Goal: Task Accomplishment & Management: Complete application form

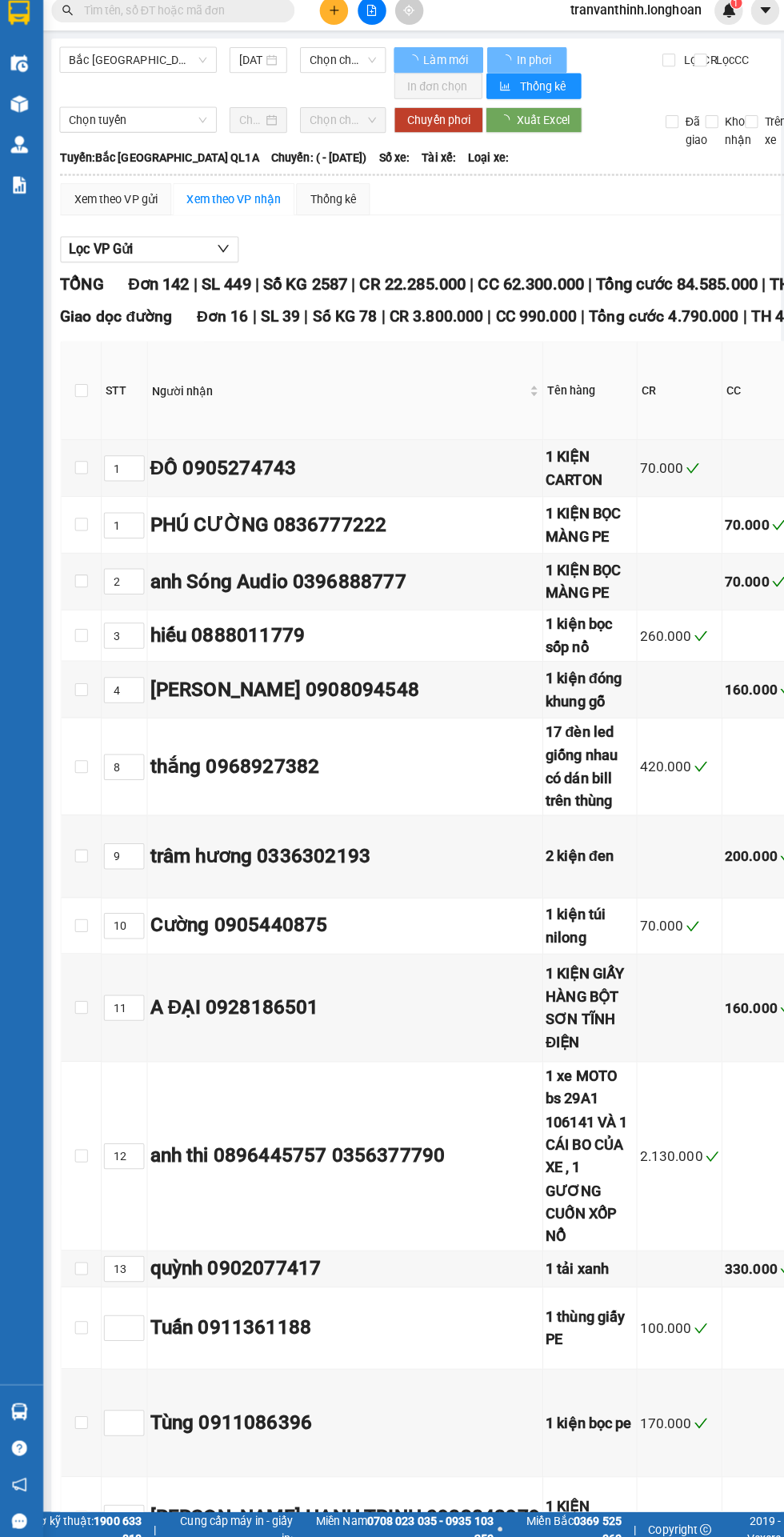
click at [240, 19] on input "text" at bounding box center [182, 20] width 189 height 17
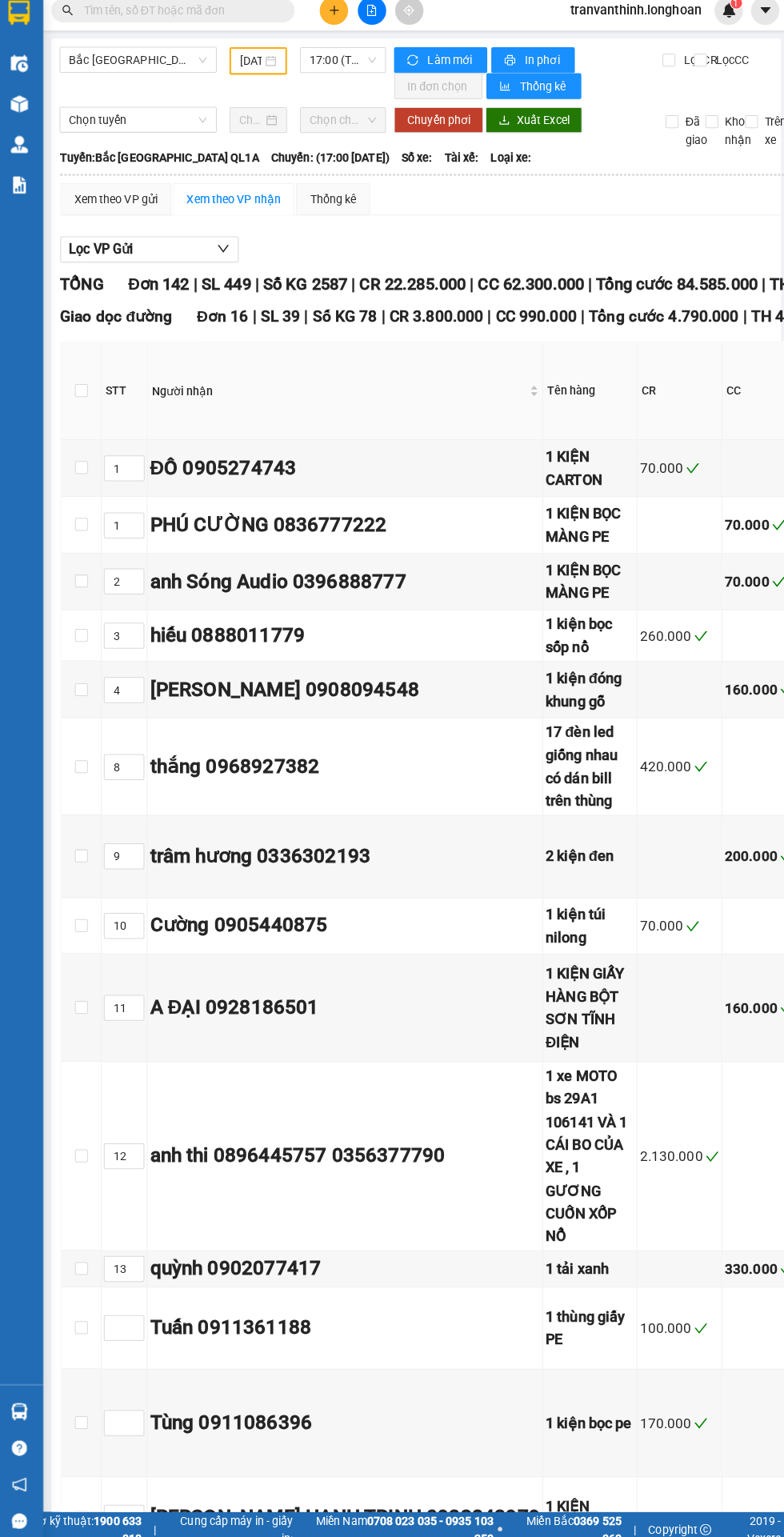
type input "[DATE]"
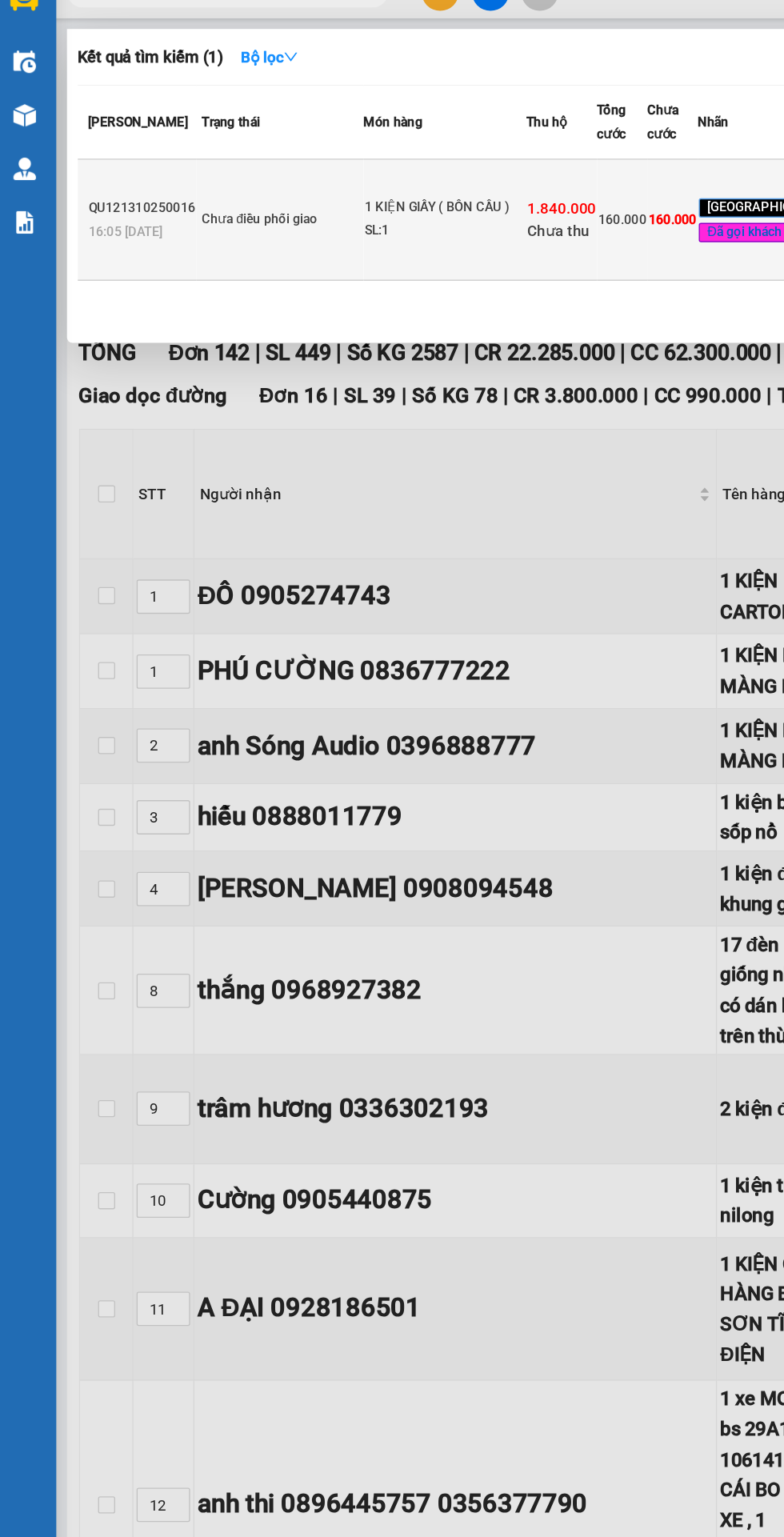
type input "15552"
click at [337, 208] on div "SL: 1" at bounding box center [338, 199] width 120 height 17
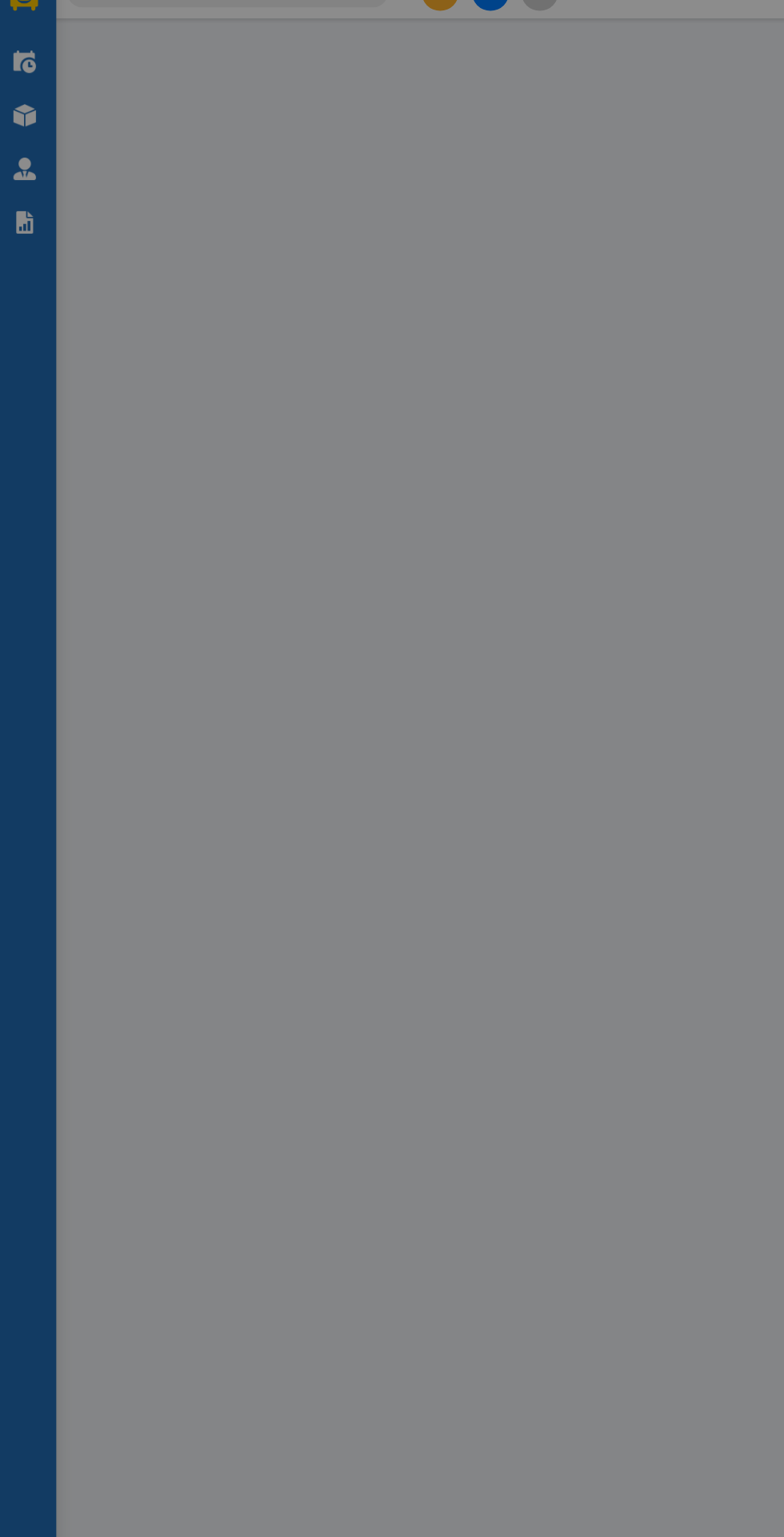
type input "0939504165"
type input "anh Công"
type input "0947815552"
type input "PHANA"
checkbox input "true"
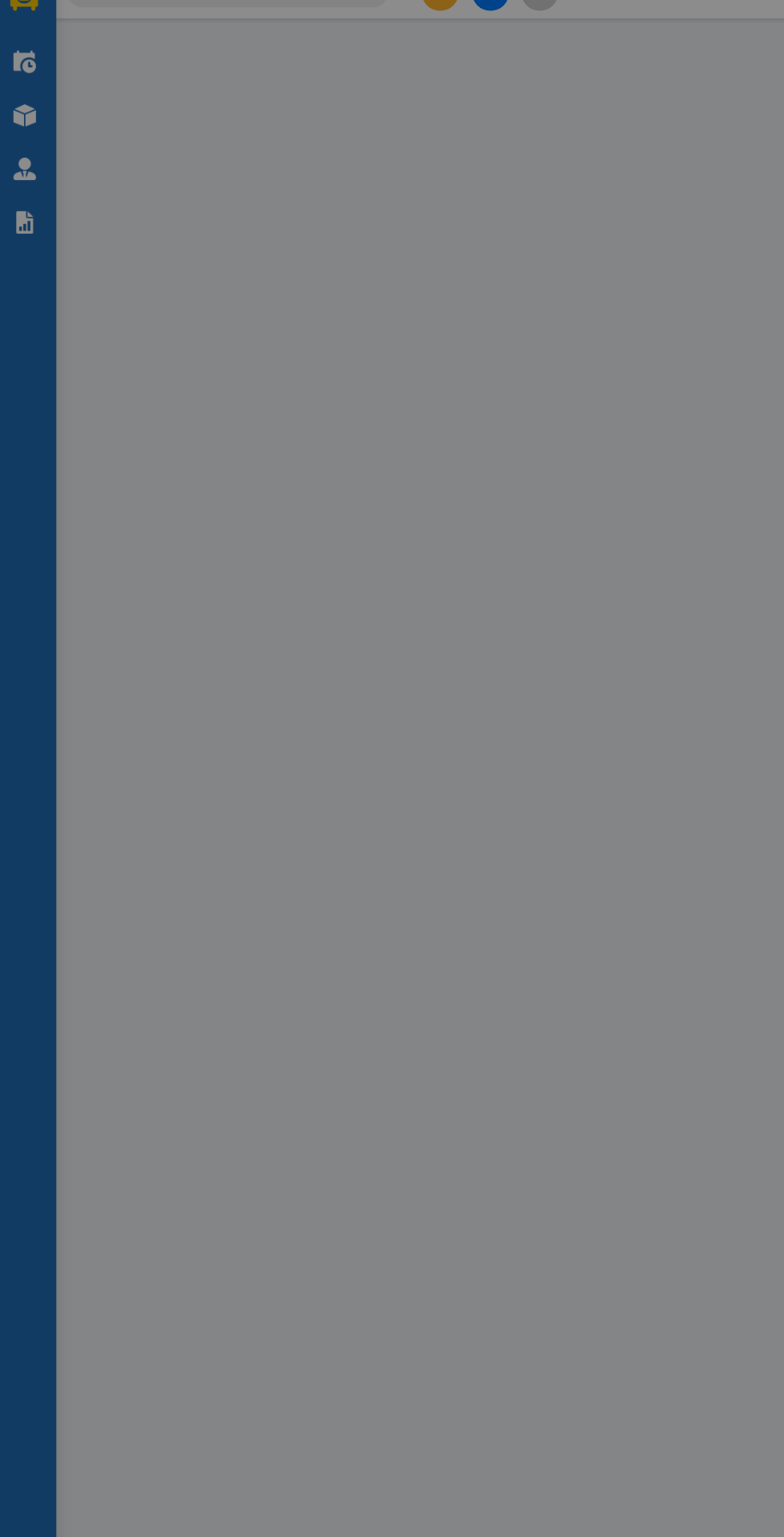
type input "221 [PERSON_NAME], P6, TP CÀ MAU"
type input "nhận theo kiện - hư hỏng không chịu trách nhiệm"
type input "160.000"
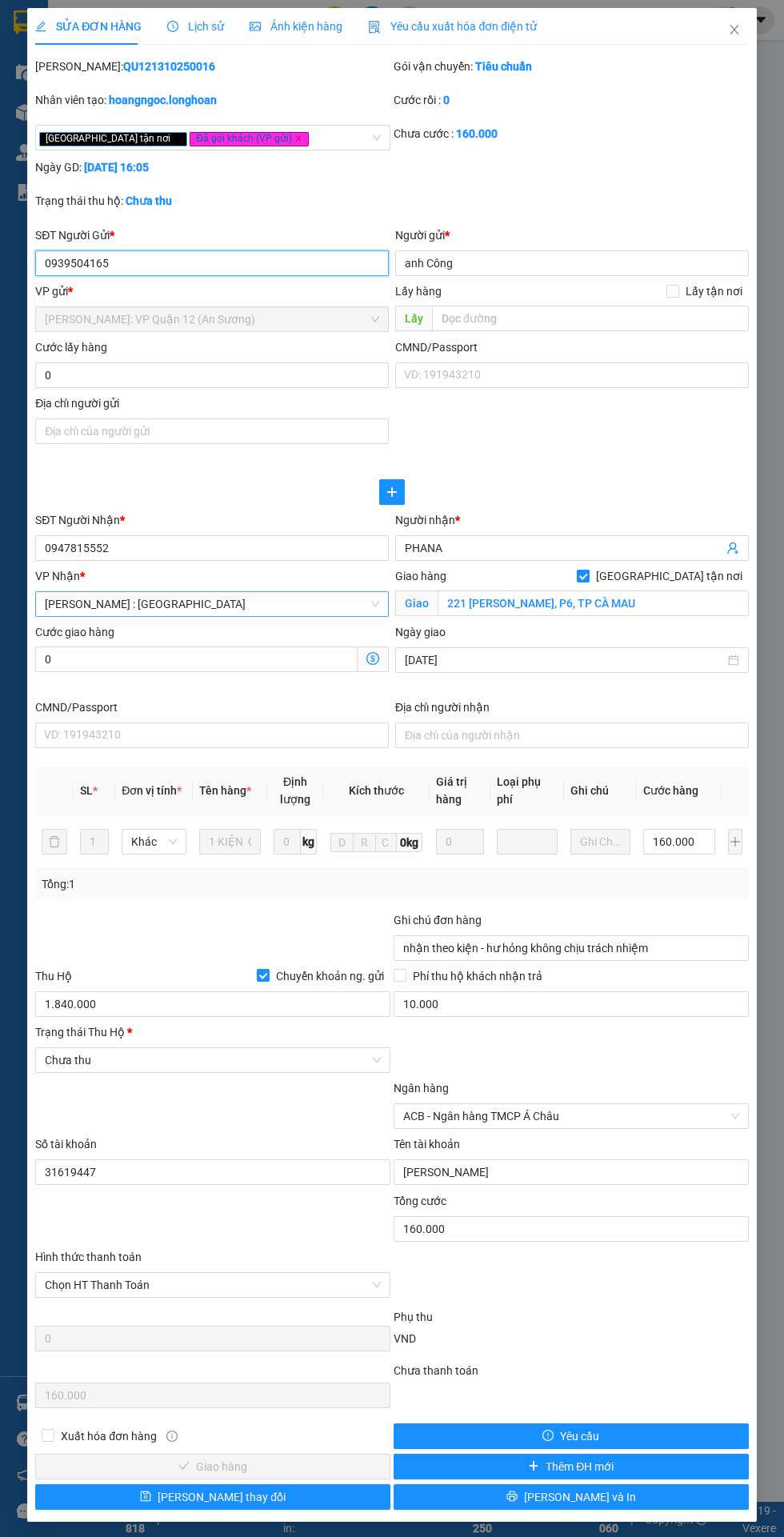
click at [120, 601] on span "[PERSON_NAME] : [GEOGRAPHIC_DATA]" at bounding box center [212, 604] width 335 height 24
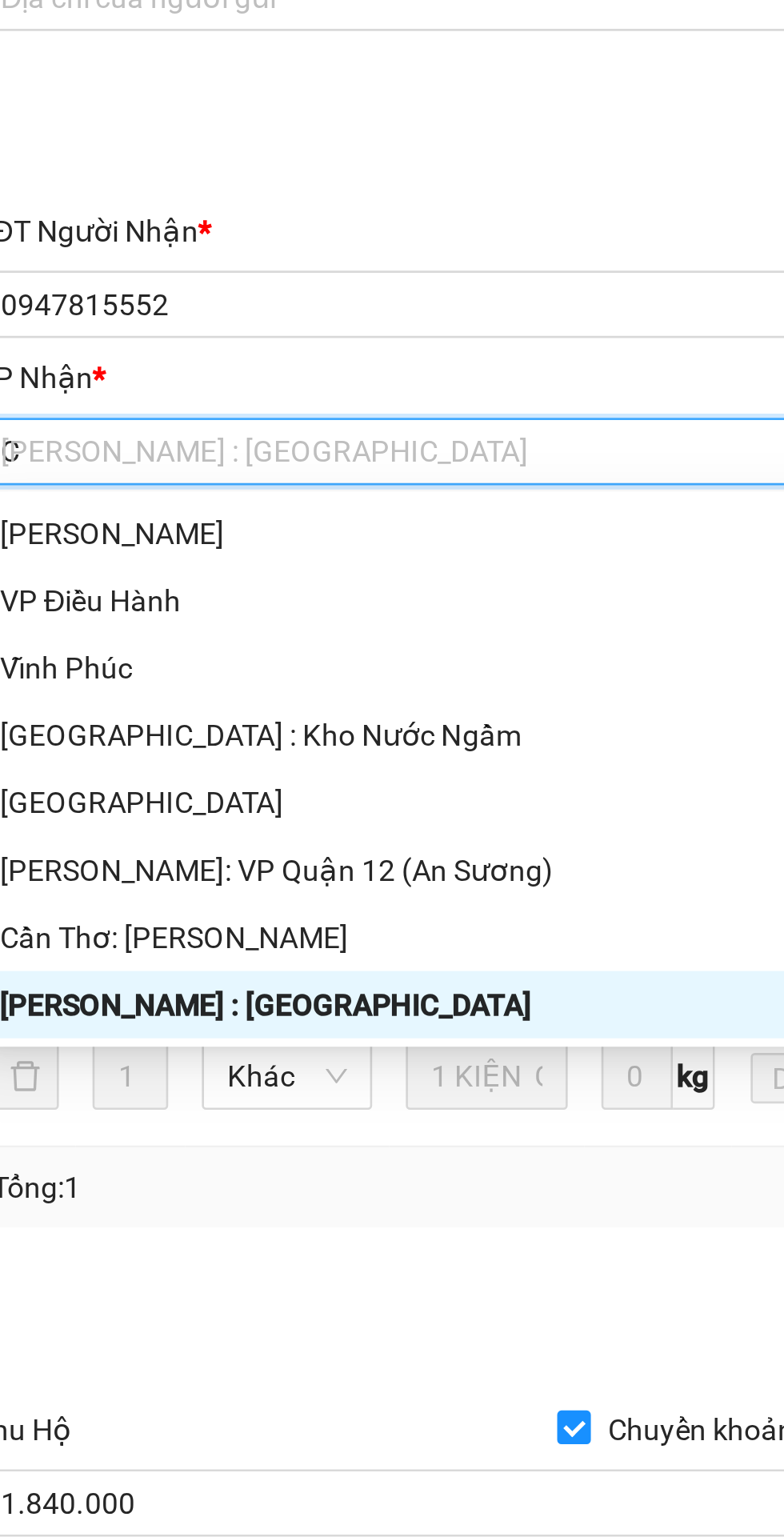
scroll to position [282, 0]
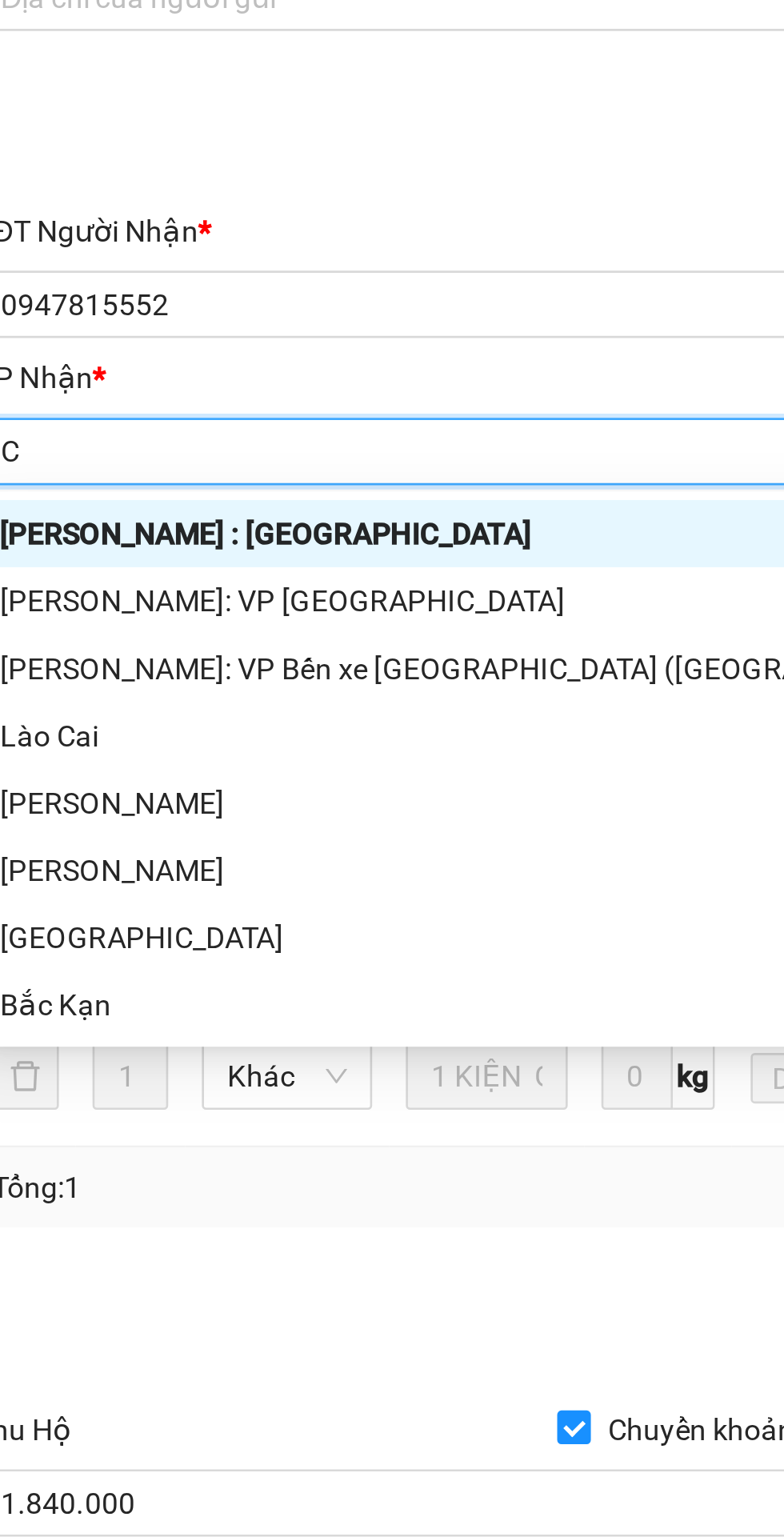
type input "Ct"
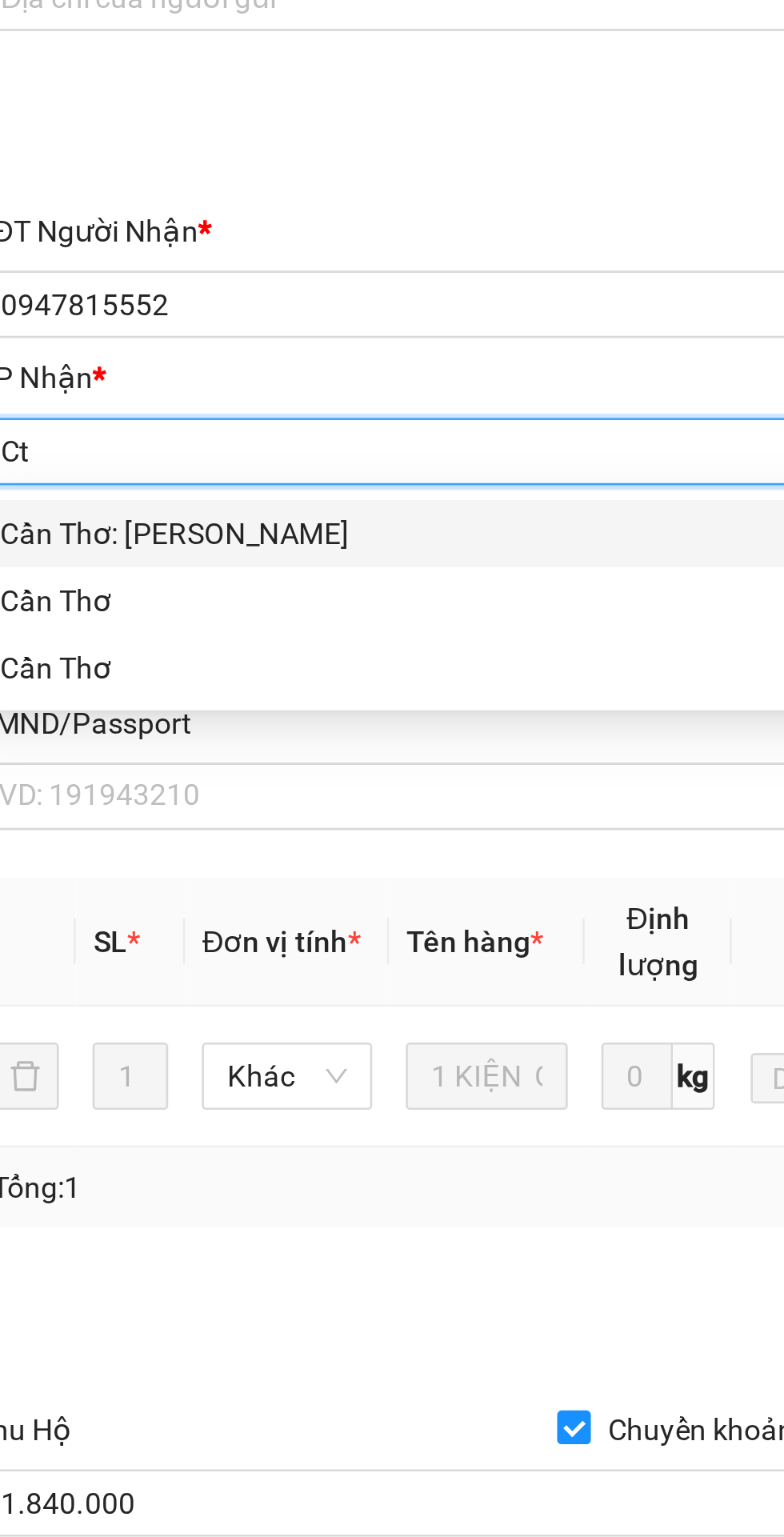
click at [95, 640] on div "Cần Thơ: [PERSON_NAME]" at bounding box center [212, 635] width 335 height 17
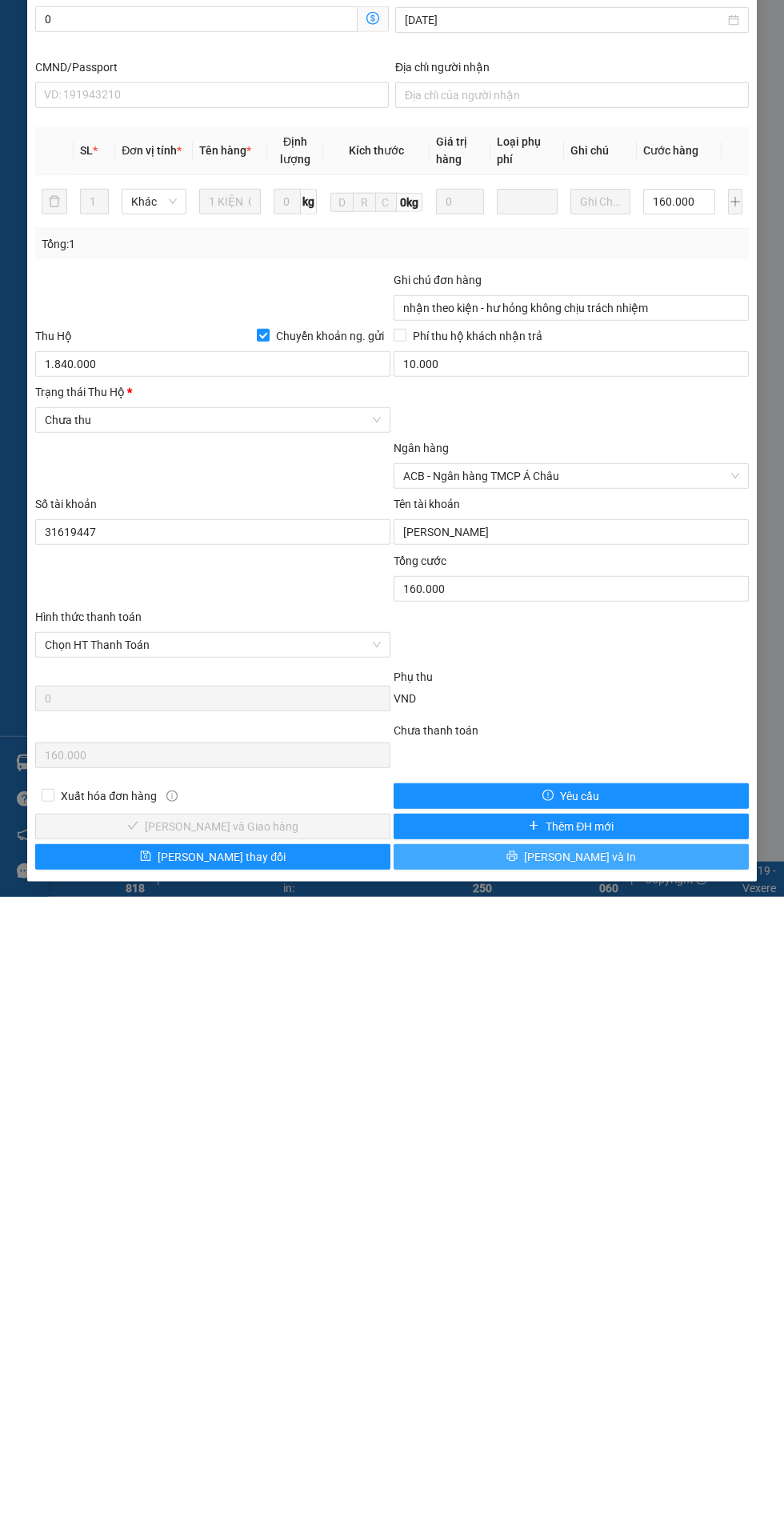
click at [609, 1497] on button "[PERSON_NAME] và In" at bounding box center [571, 1497] width 355 height 25
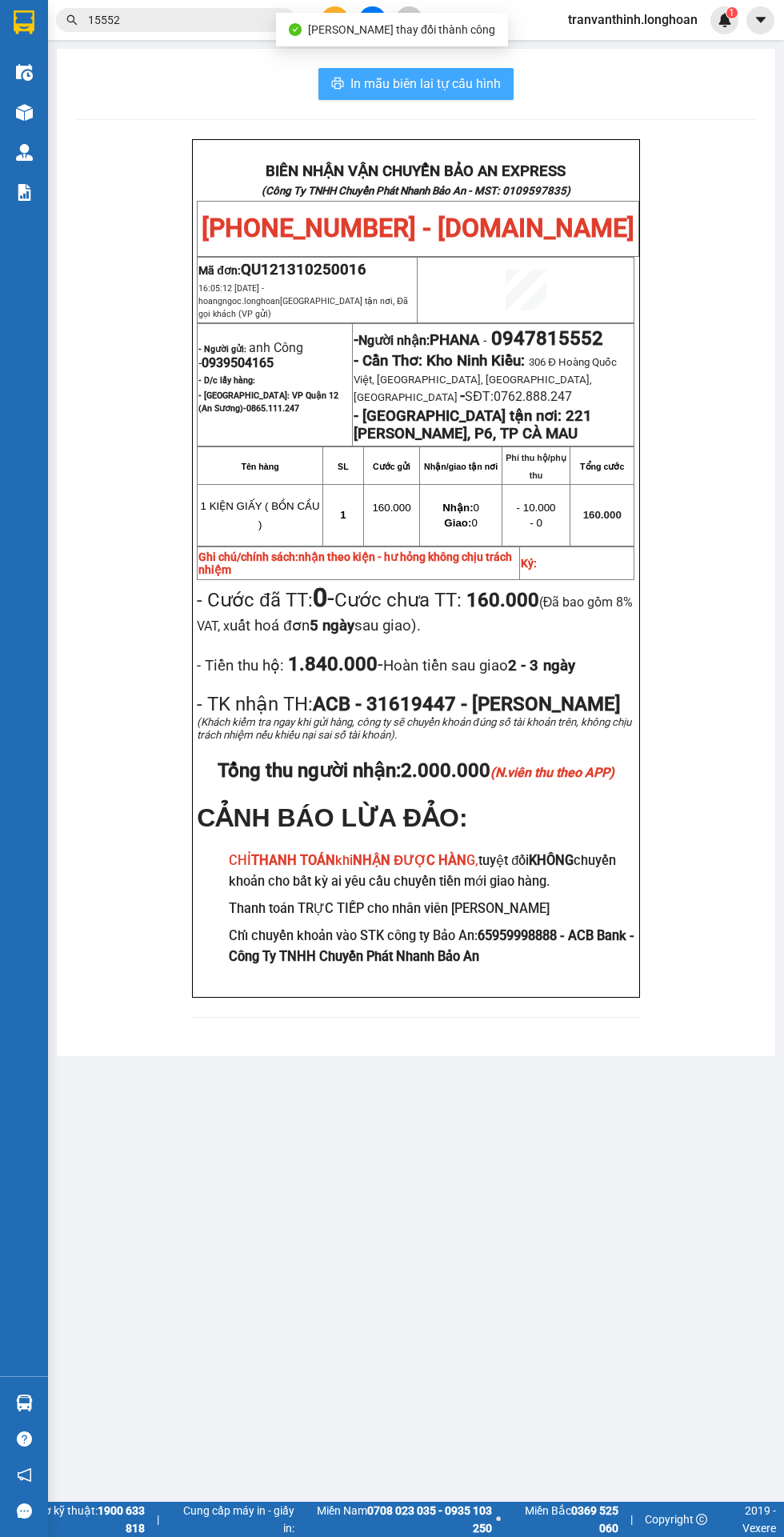
click at [468, 89] on span "In mẫu biên lai tự cấu hình" at bounding box center [425, 83] width 150 height 20
